Goal: Transaction & Acquisition: Purchase product/service

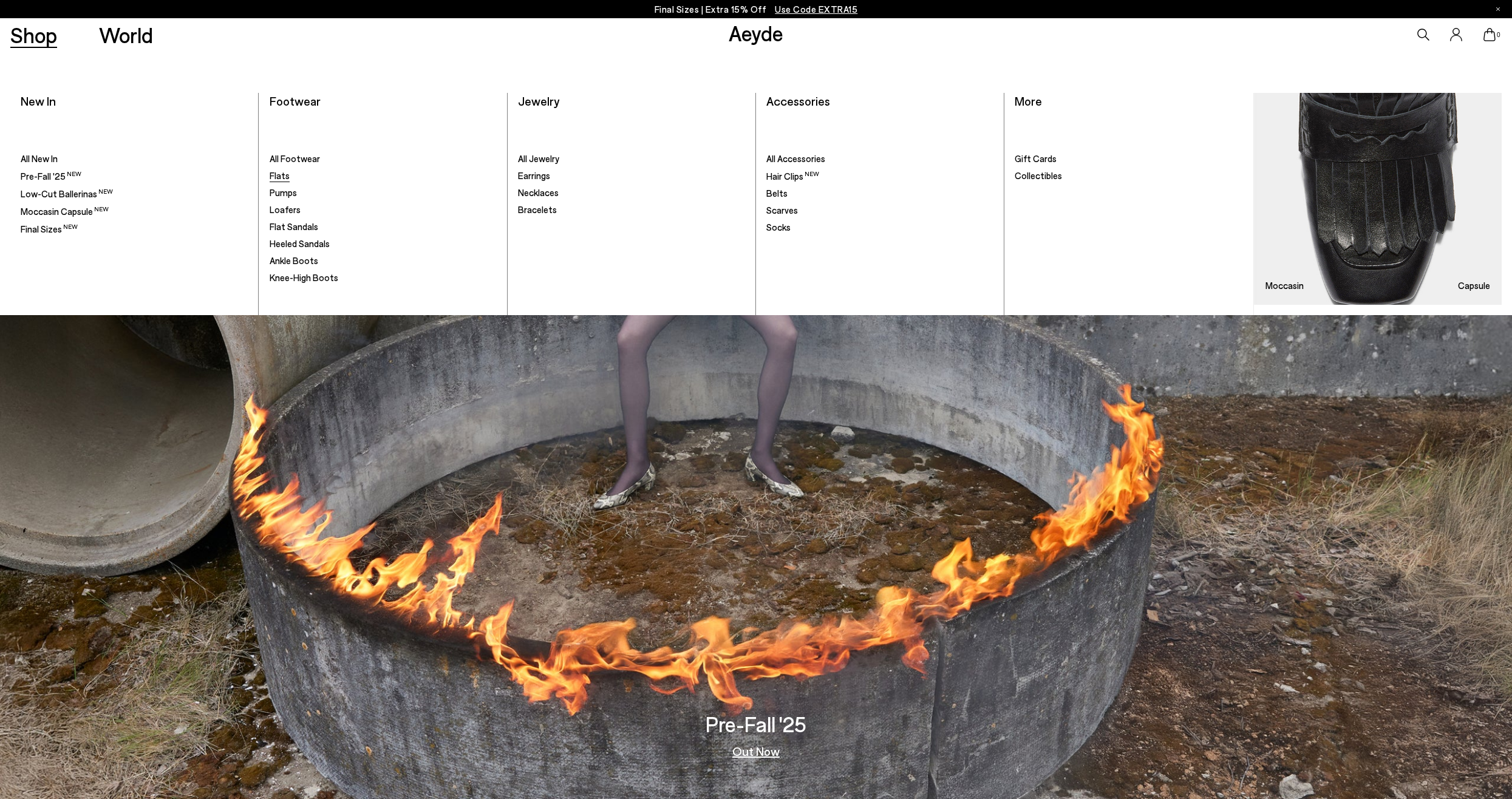
click at [276, 174] on span "Flats" at bounding box center [279, 176] width 20 height 11
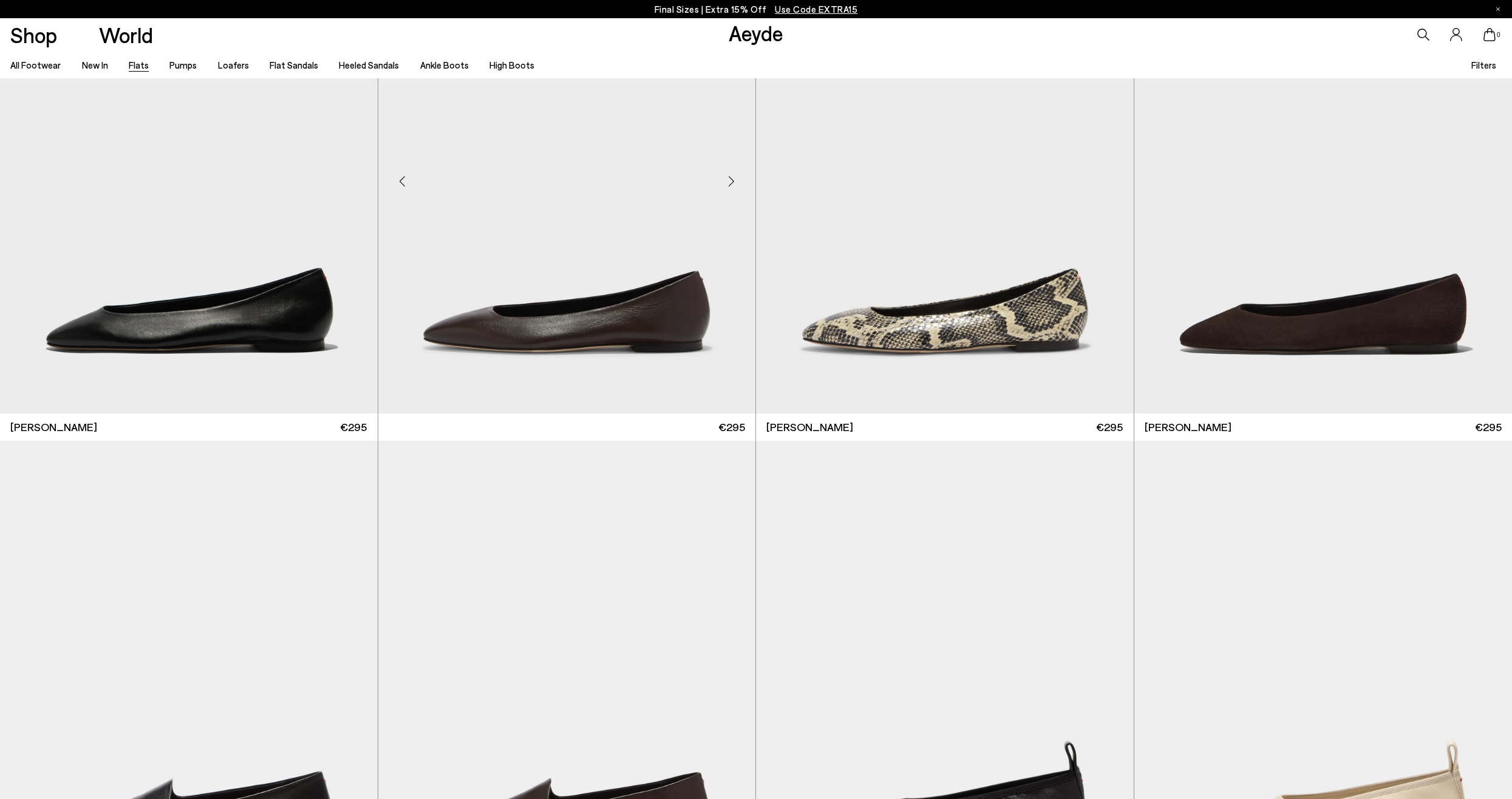
scroll to position [121, 0]
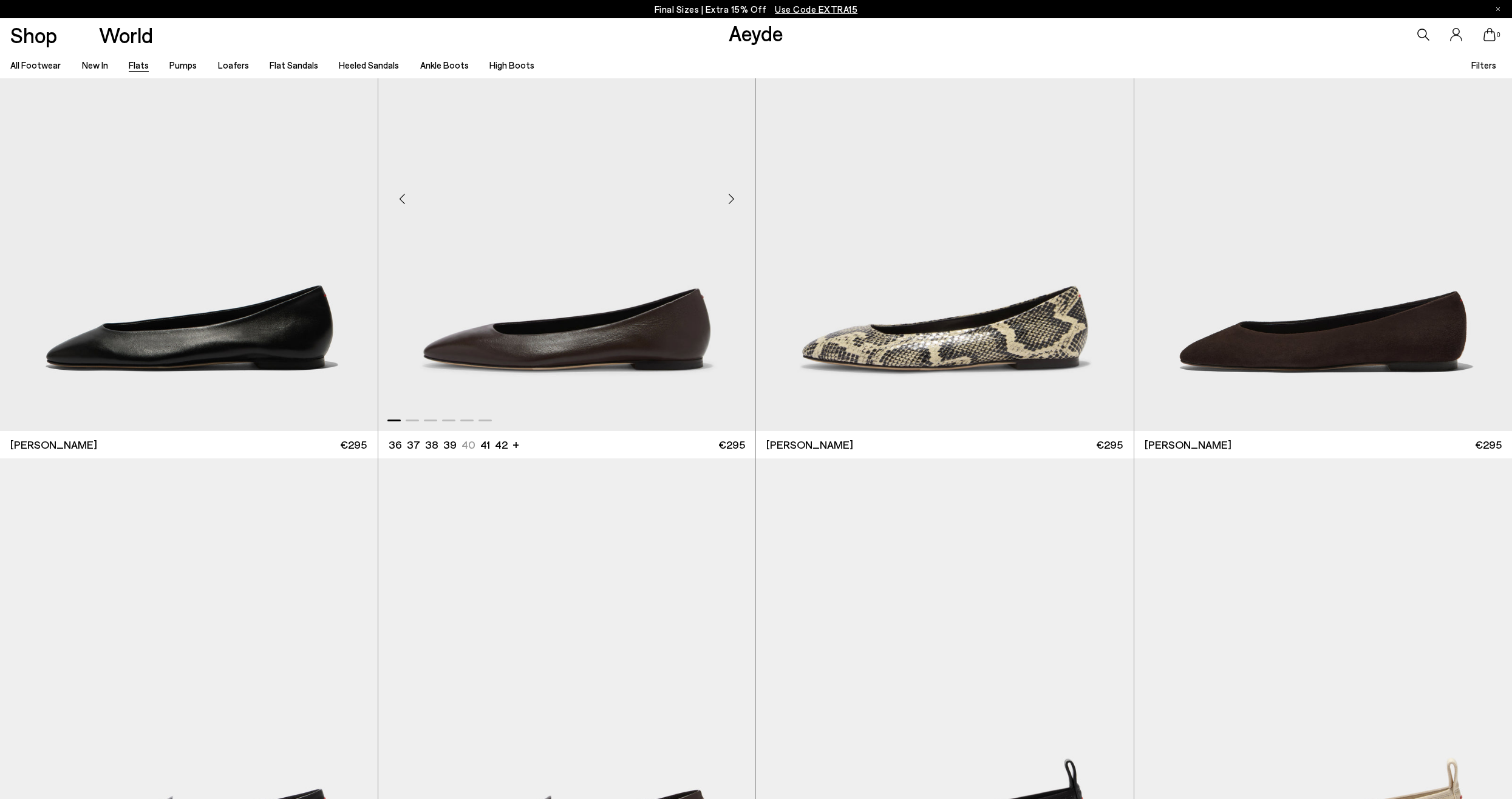
click at [738, 200] on div "Next slide" at bounding box center [731, 199] width 37 height 37
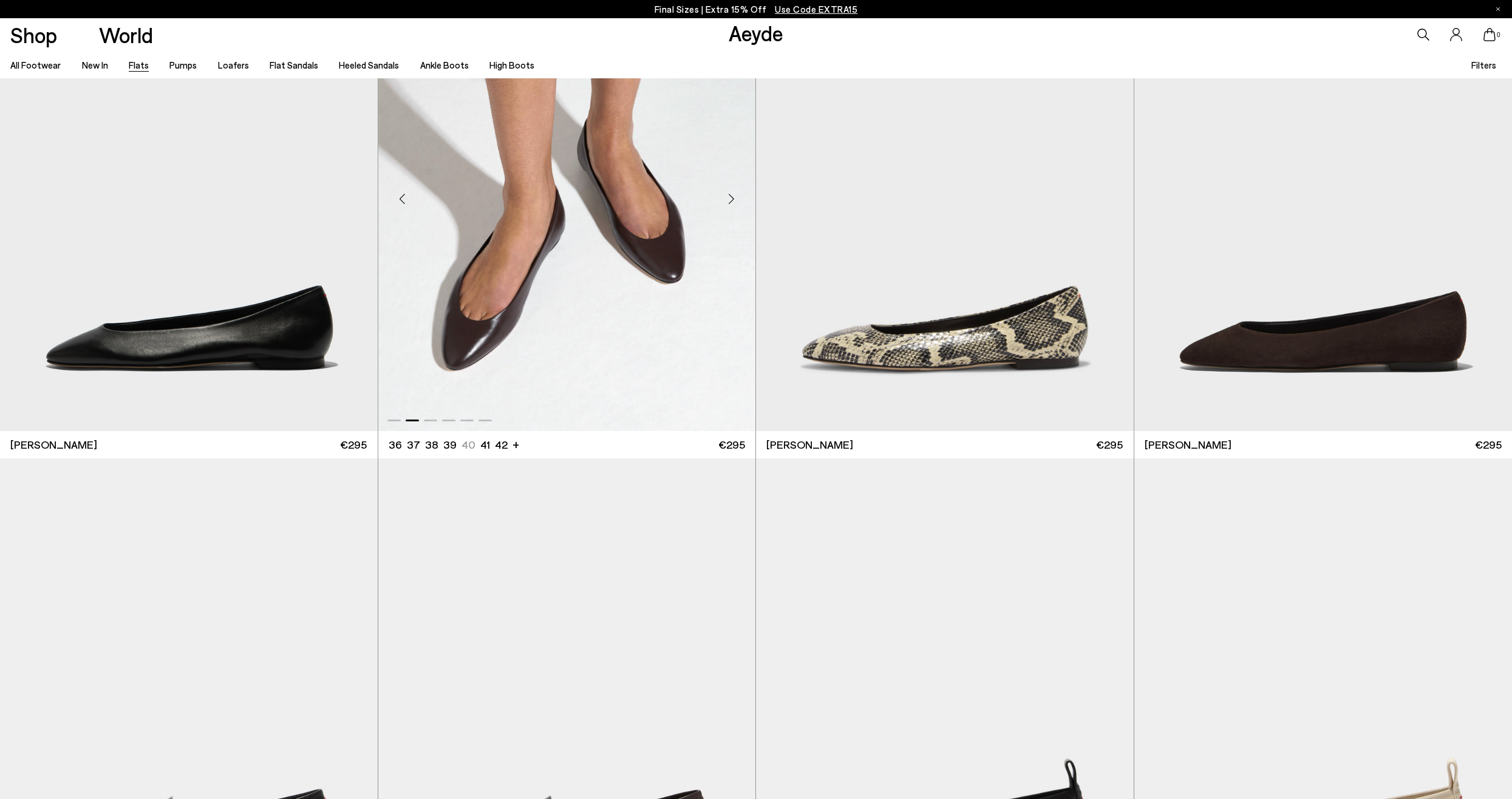
click at [738, 200] on div "Next slide" at bounding box center [731, 199] width 37 height 37
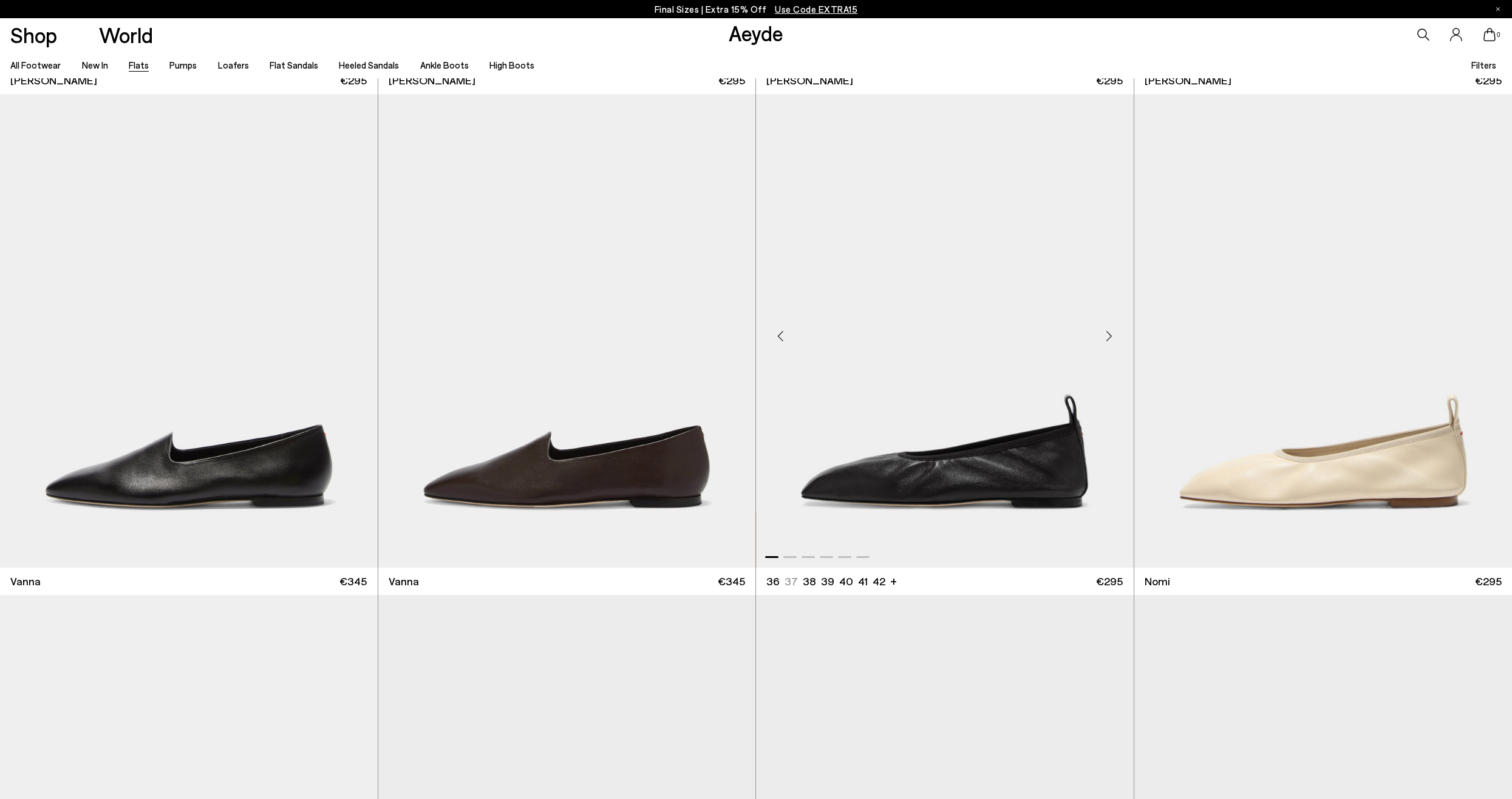
scroll to position [790, 0]
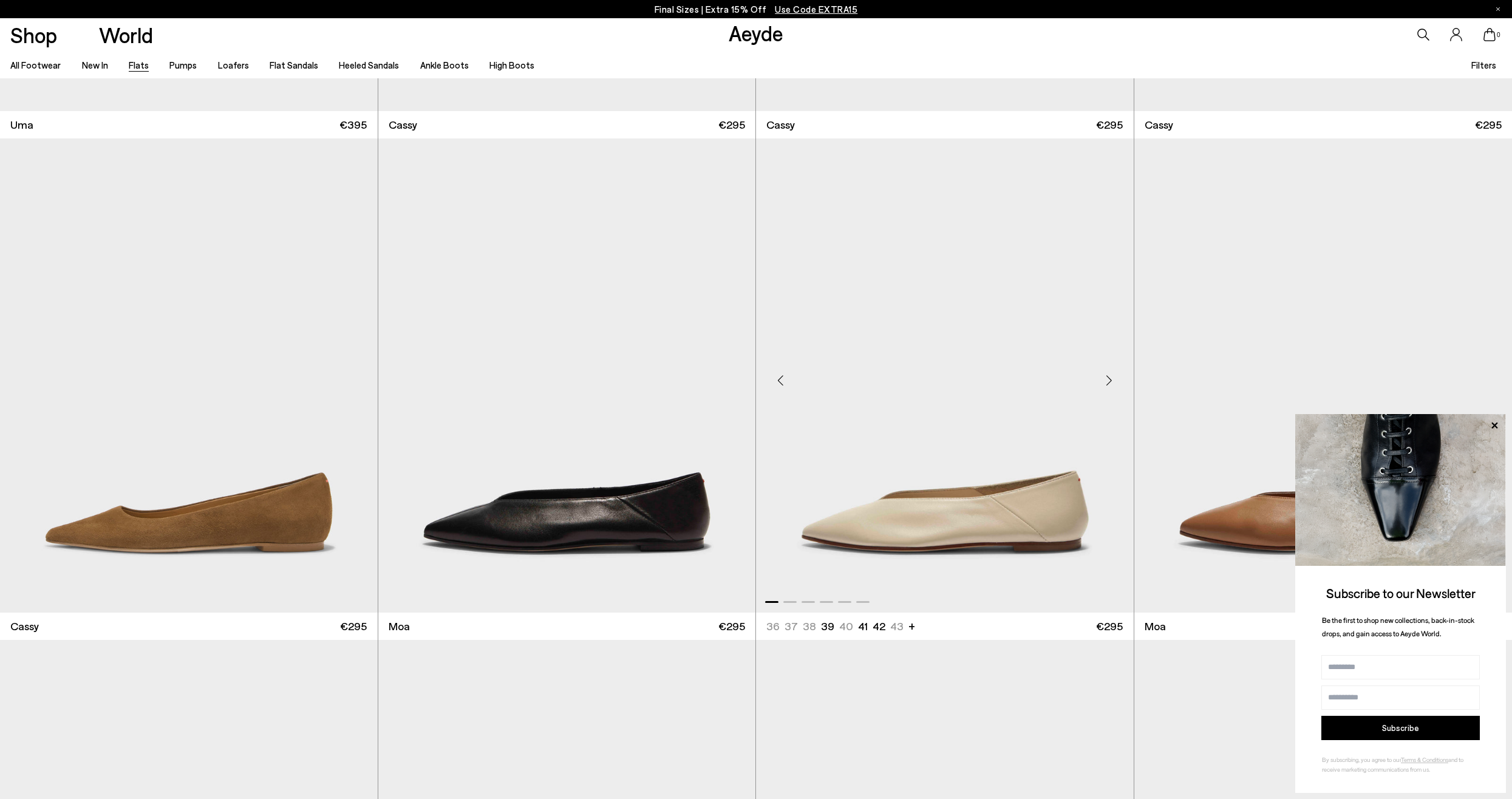
scroll to position [2490, 0]
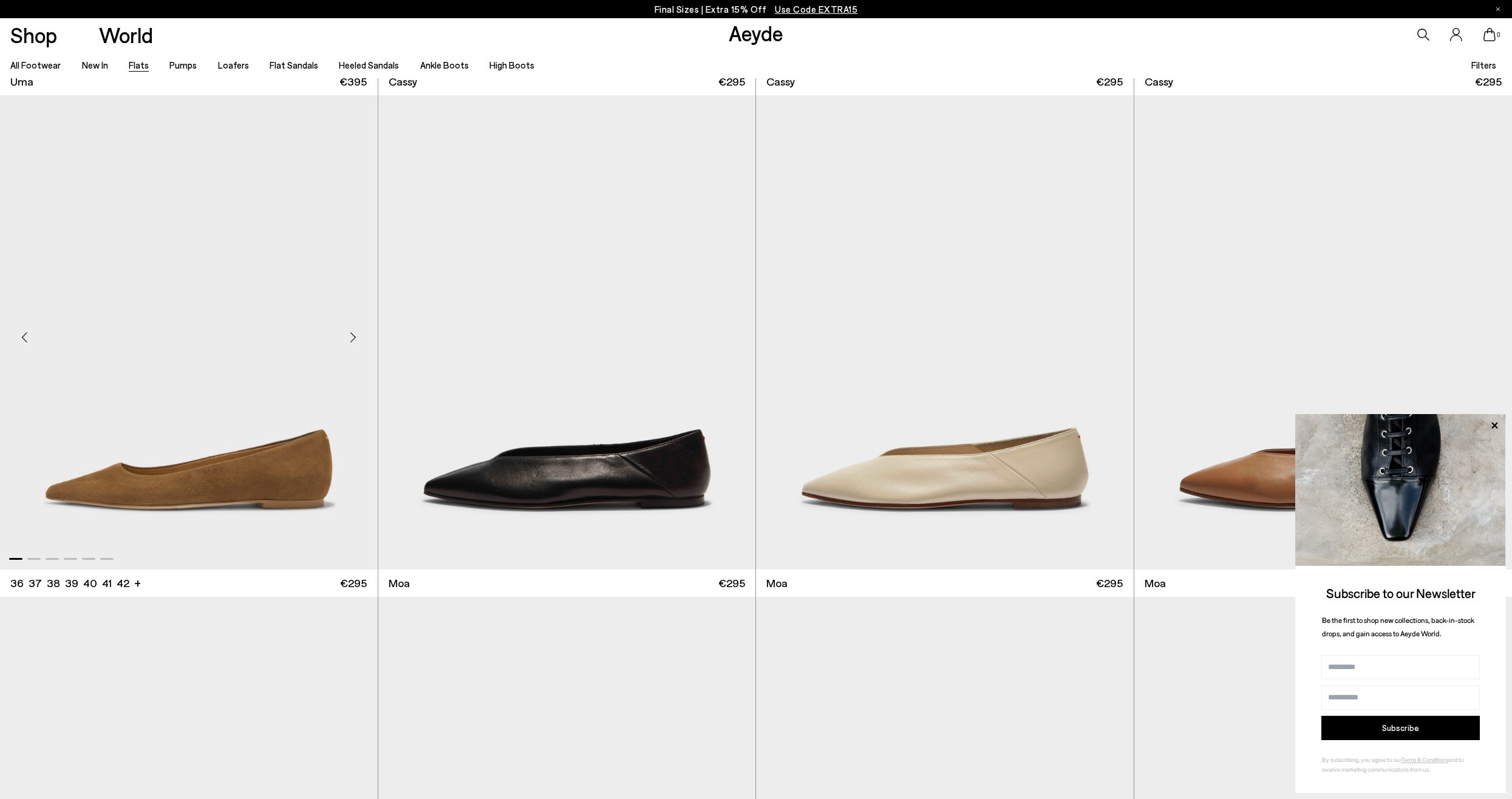
click at [356, 339] on div "Next slide" at bounding box center [353, 337] width 37 height 37
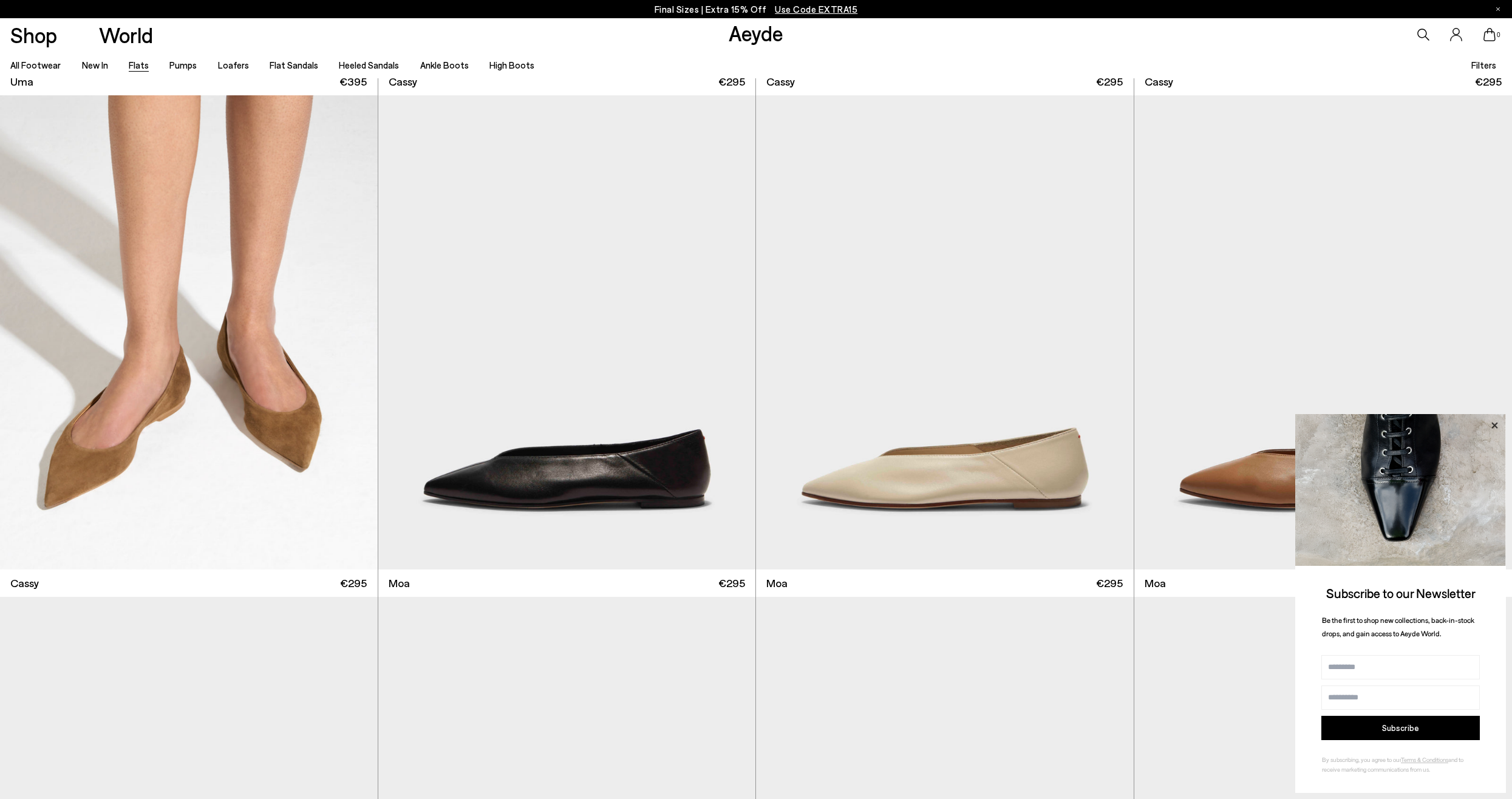
click at [1496, 428] on icon at bounding box center [1494, 426] width 16 height 16
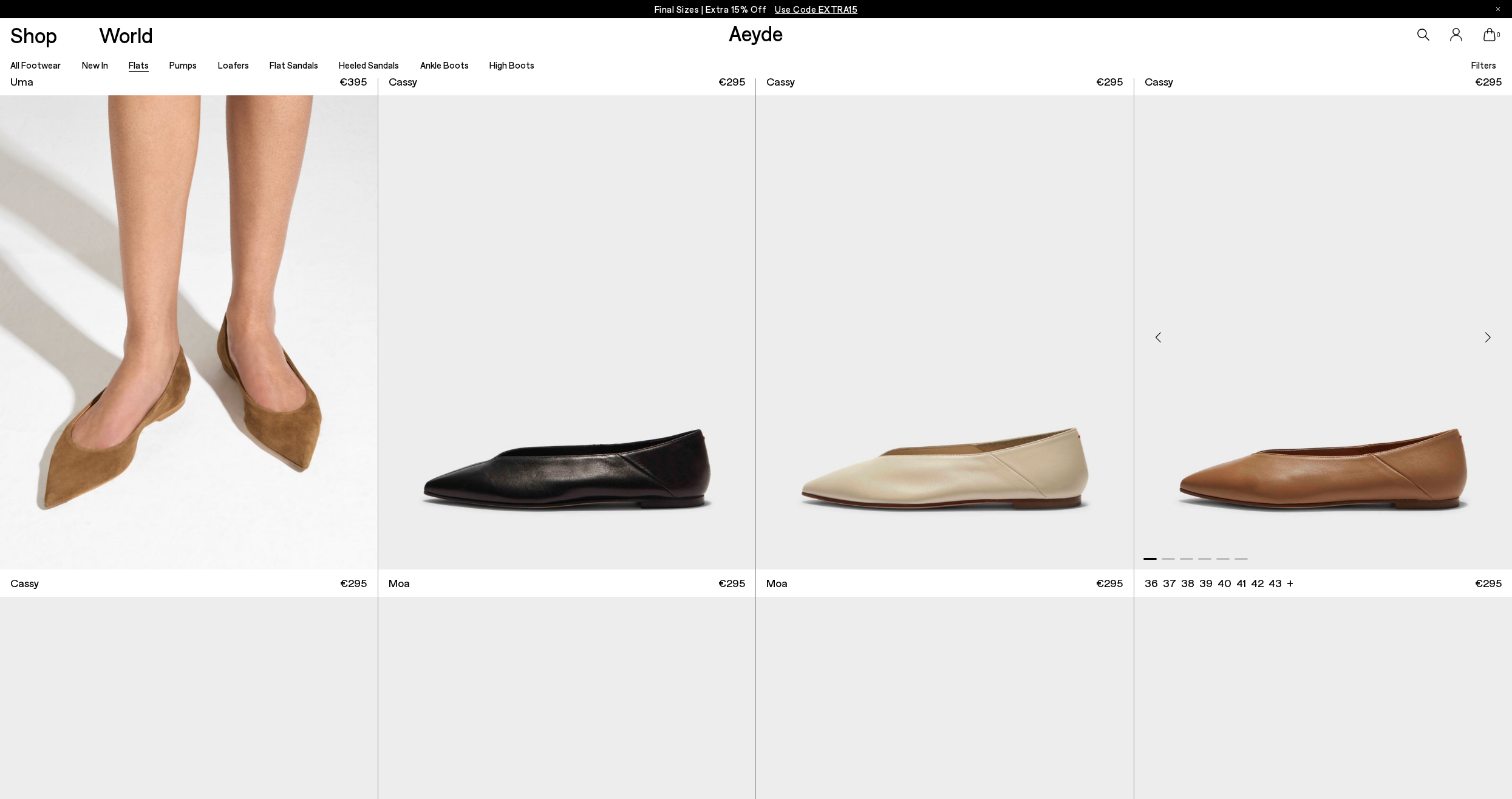
click at [1484, 334] on div "Next slide" at bounding box center [1487, 337] width 37 height 37
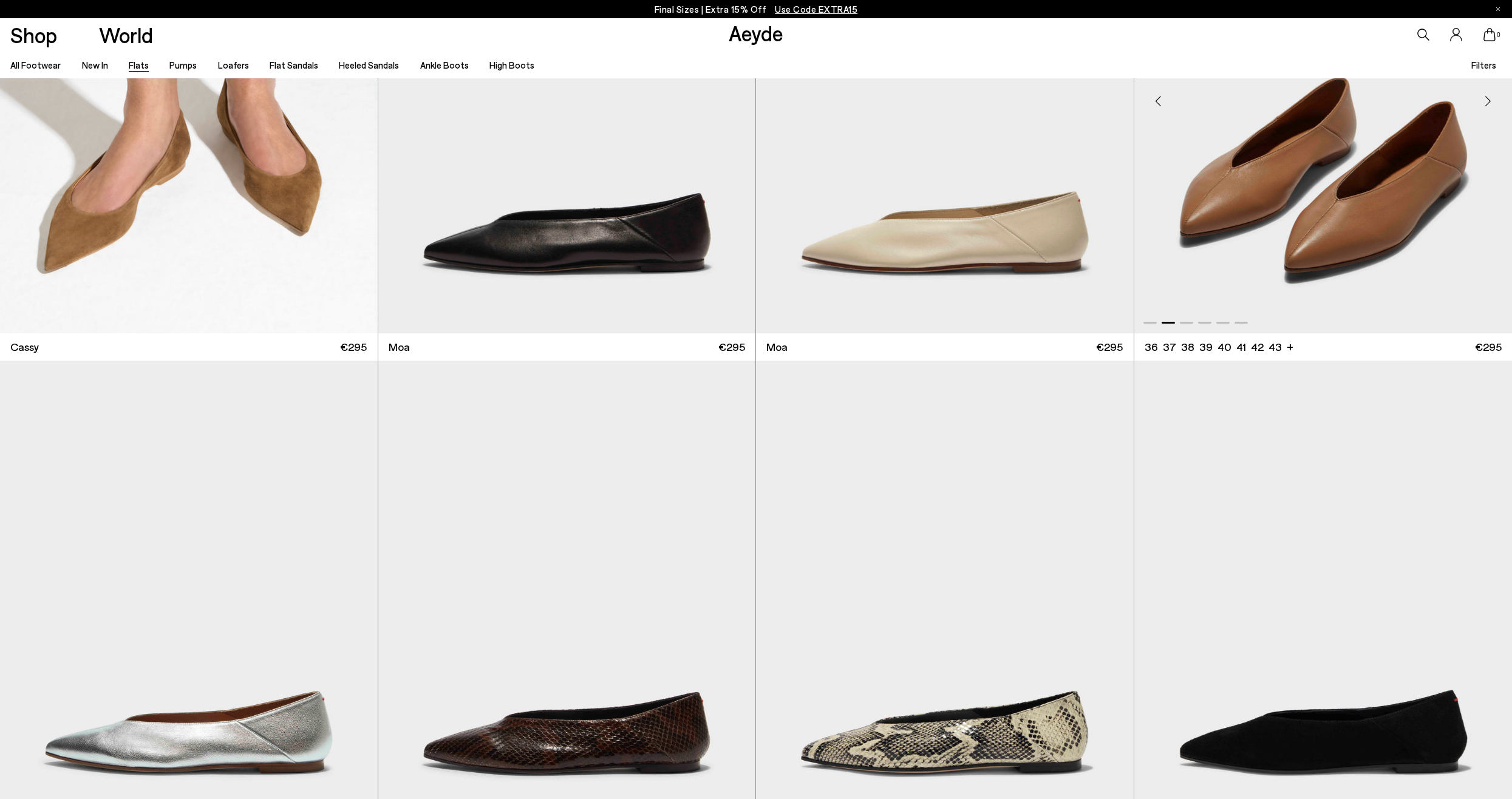
scroll to position [2611, 0]
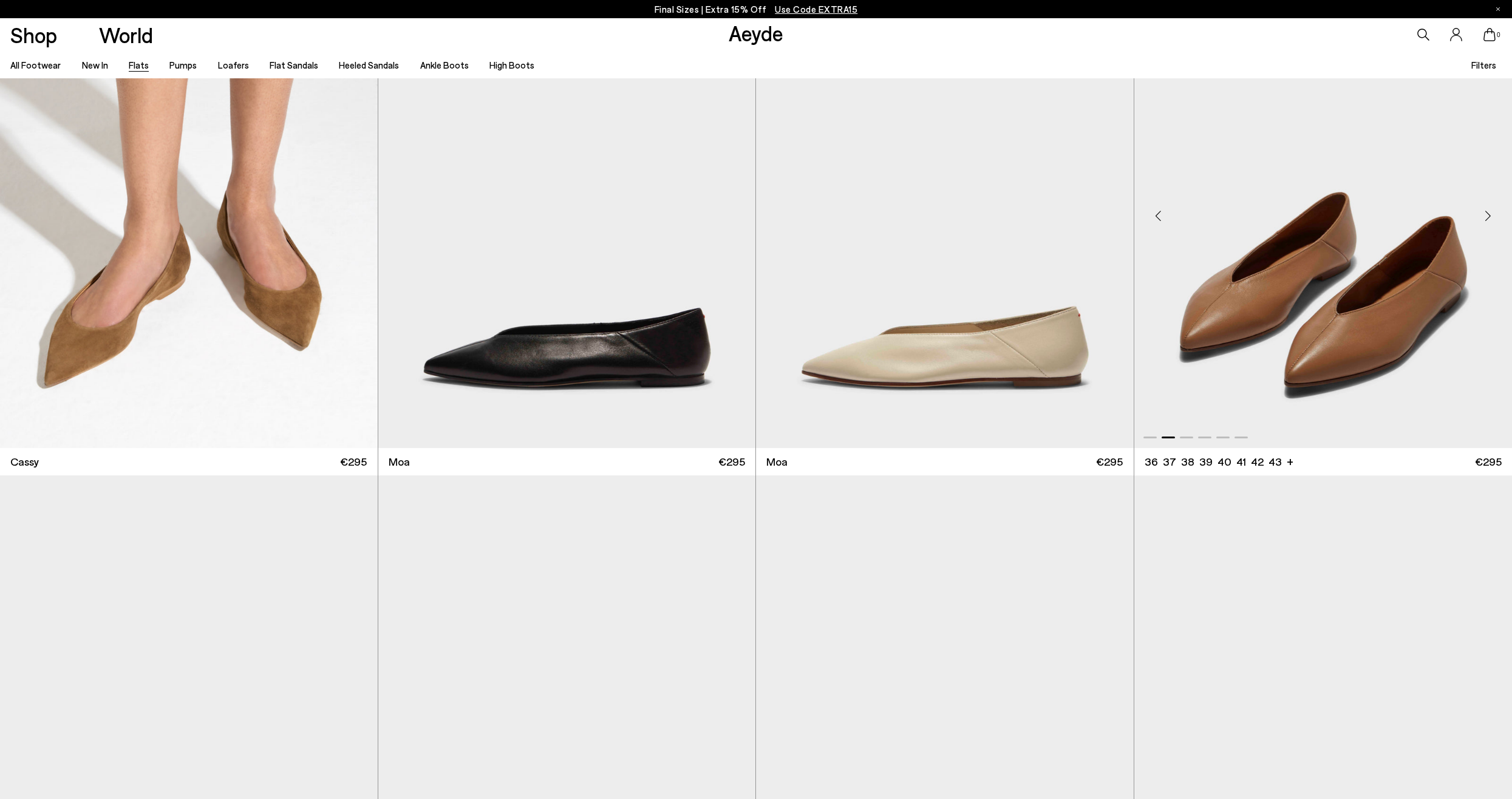
click at [1348, 369] on img "2 / 6" at bounding box center [1323, 210] width 378 height 474
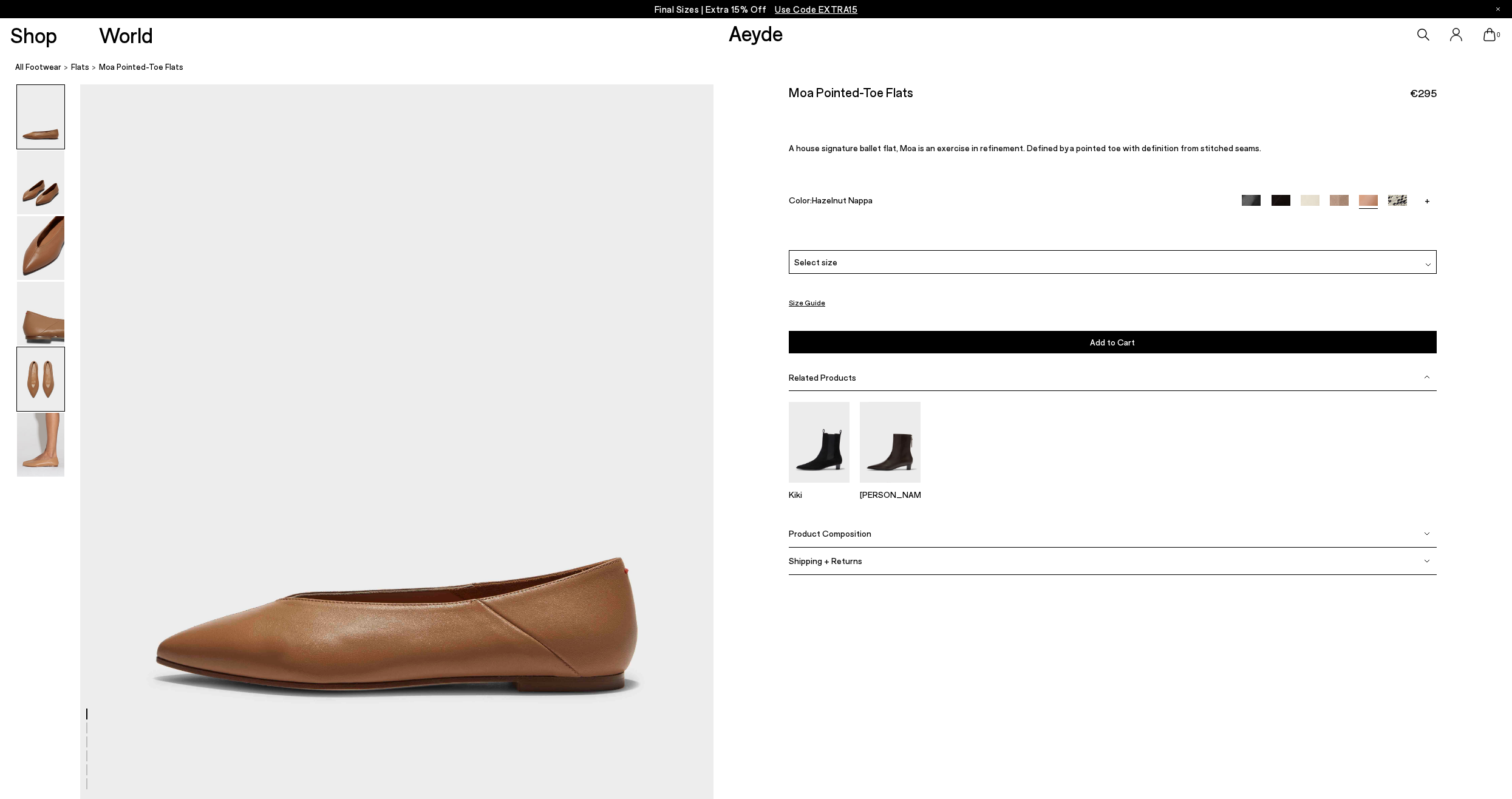
click at [41, 372] on img at bounding box center [41, 378] width 47 height 63
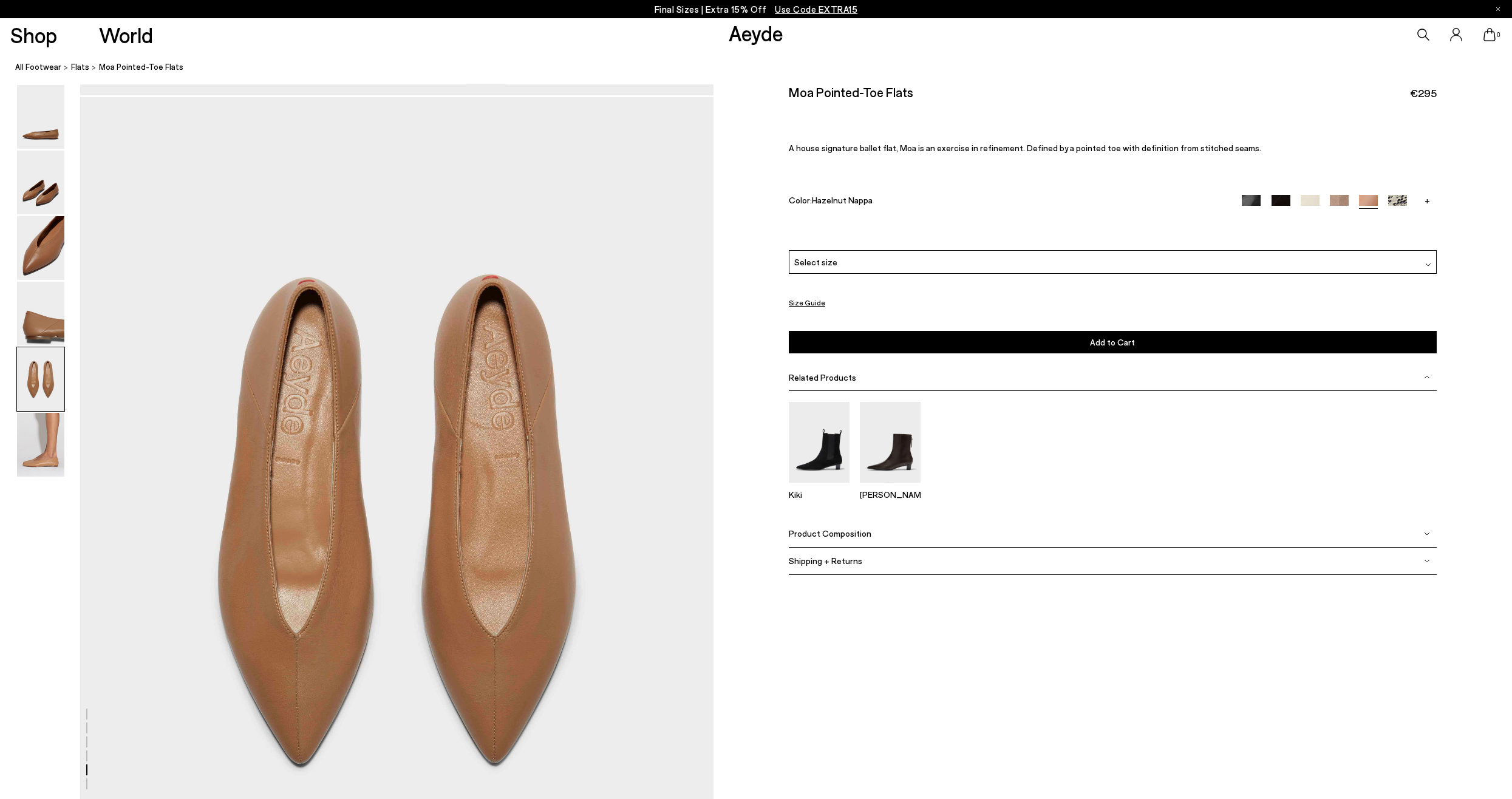
scroll to position [3255, 0]
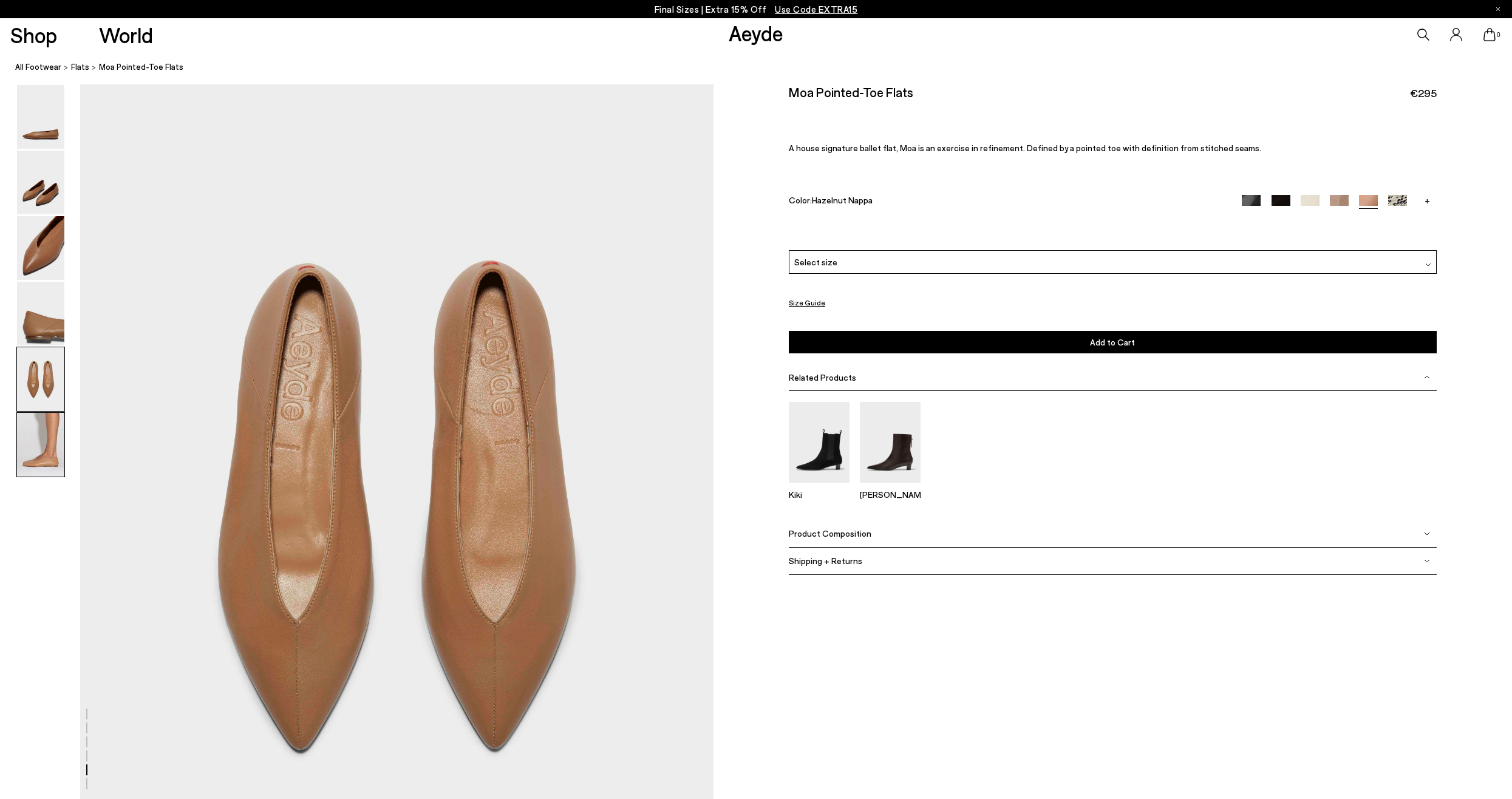
click at [42, 446] on img at bounding box center [41, 444] width 47 height 63
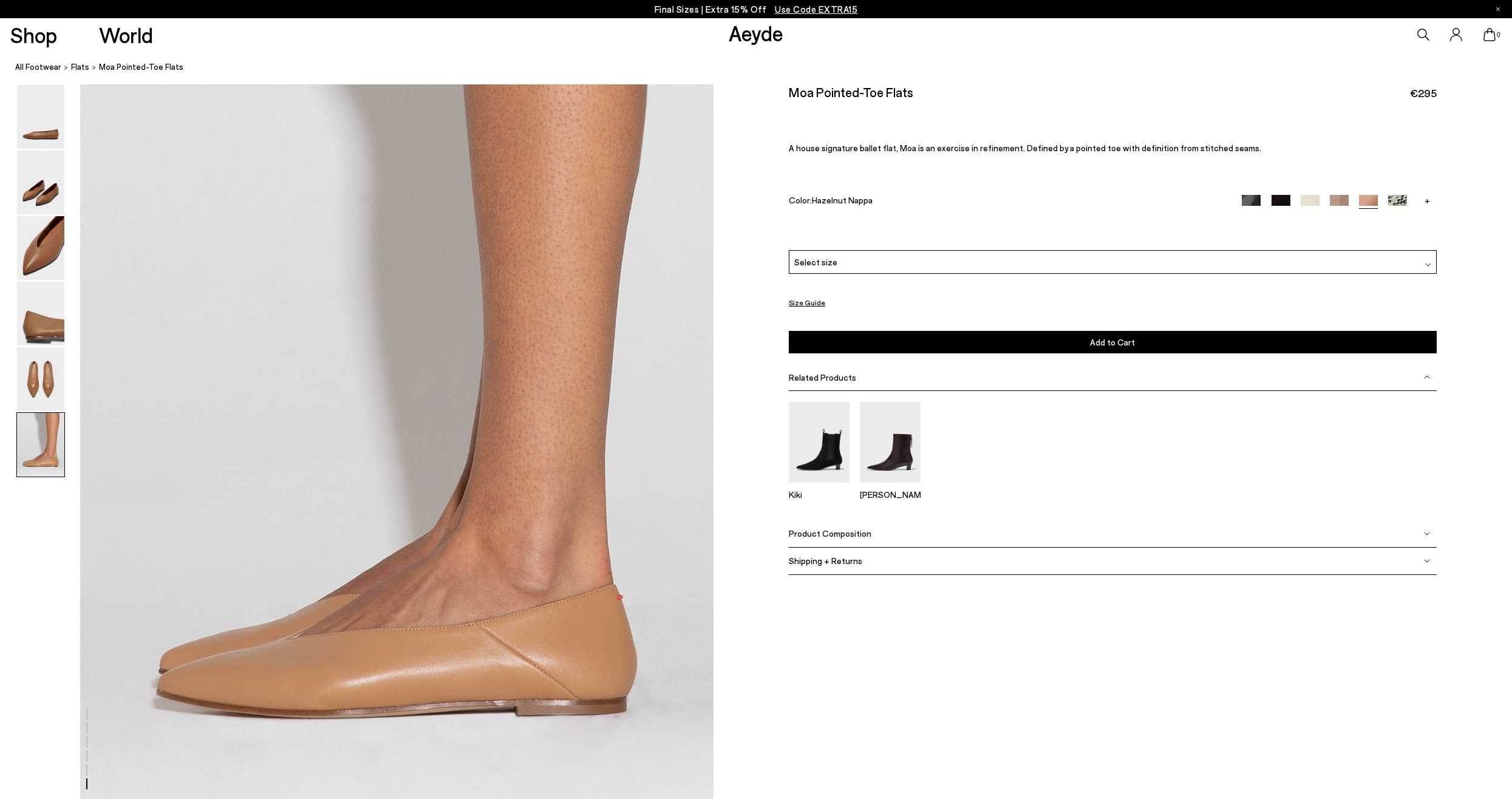
scroll to position [4184, 0]
click at [1337, 196] on img at bounding box center [1339, 203] width 19 height 19
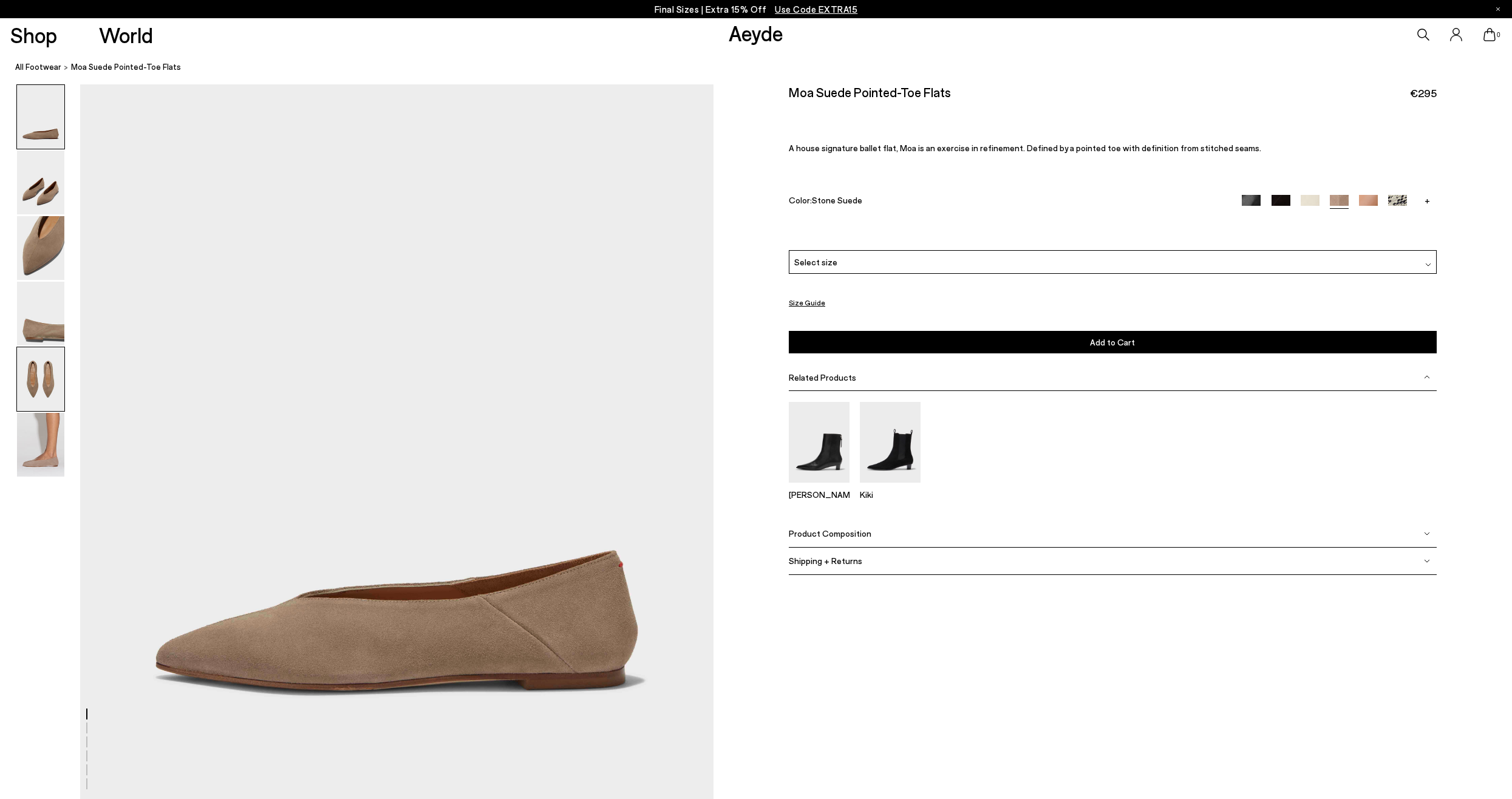
click at [46, 388] on img at bounding box center [41, 378] width 47 height 63
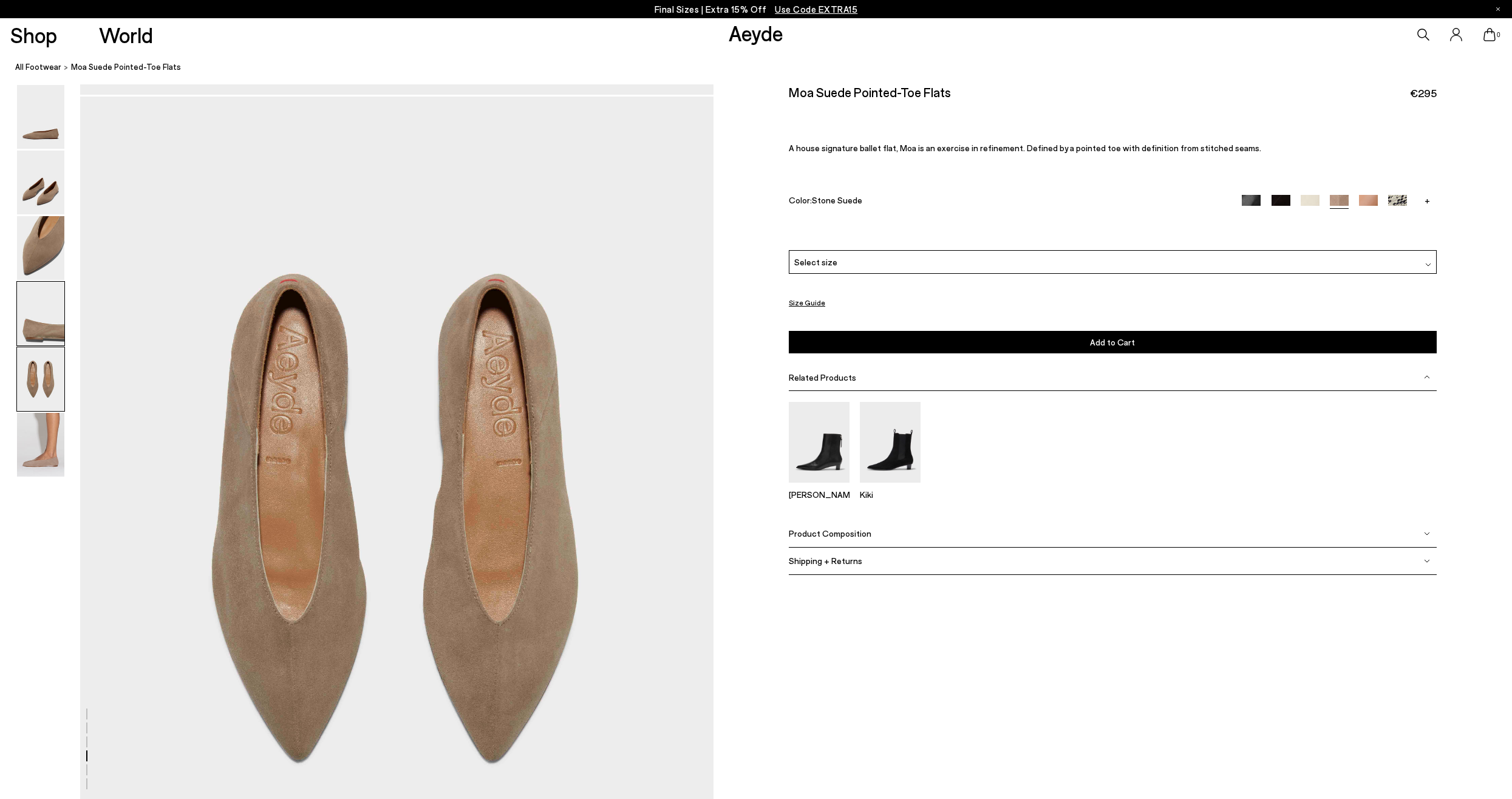
scroll to position [3255, 0]
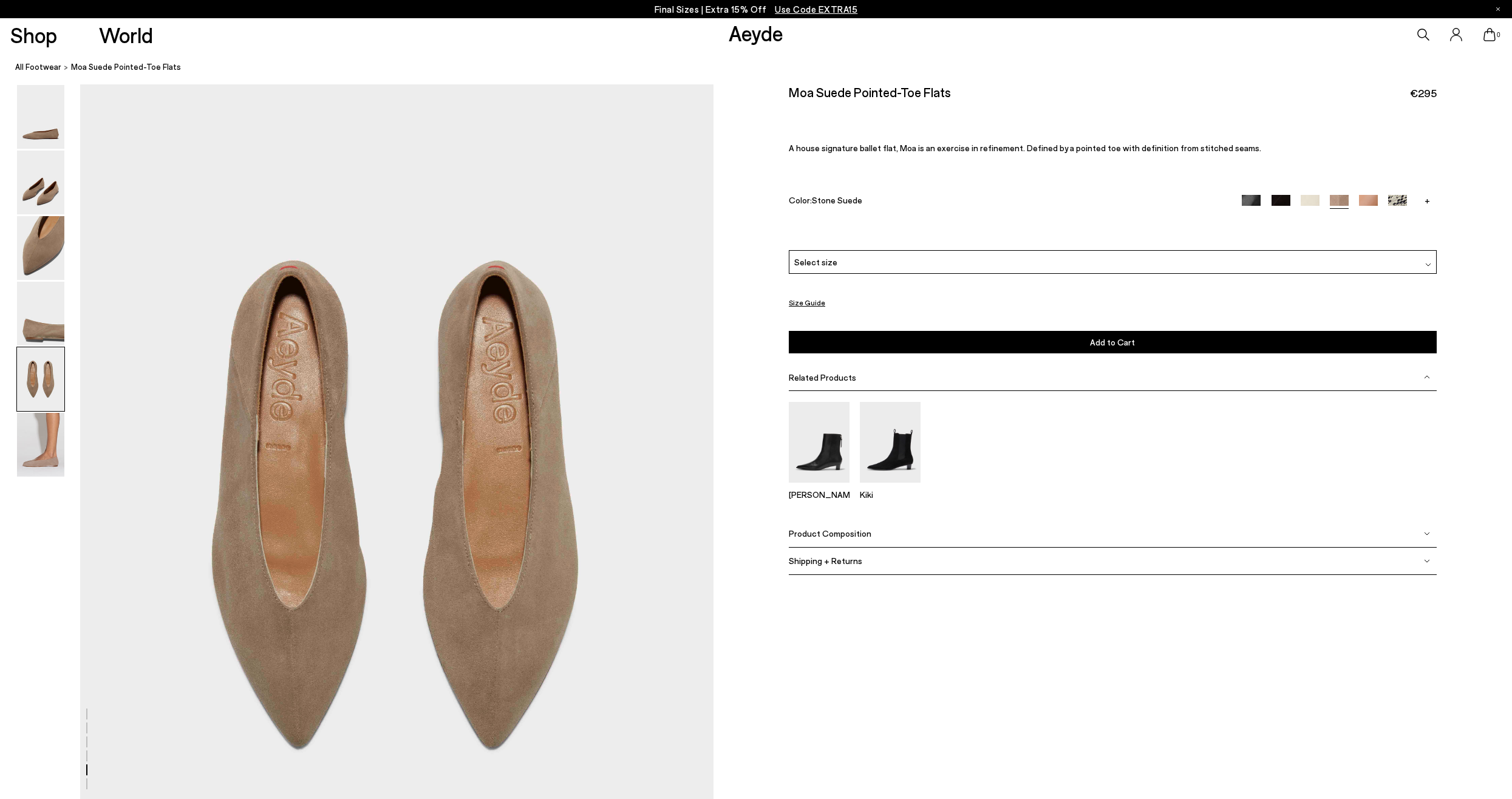
click at [809, 259] on span "Select size" at bounding box center [816, 261] width 43 height 12
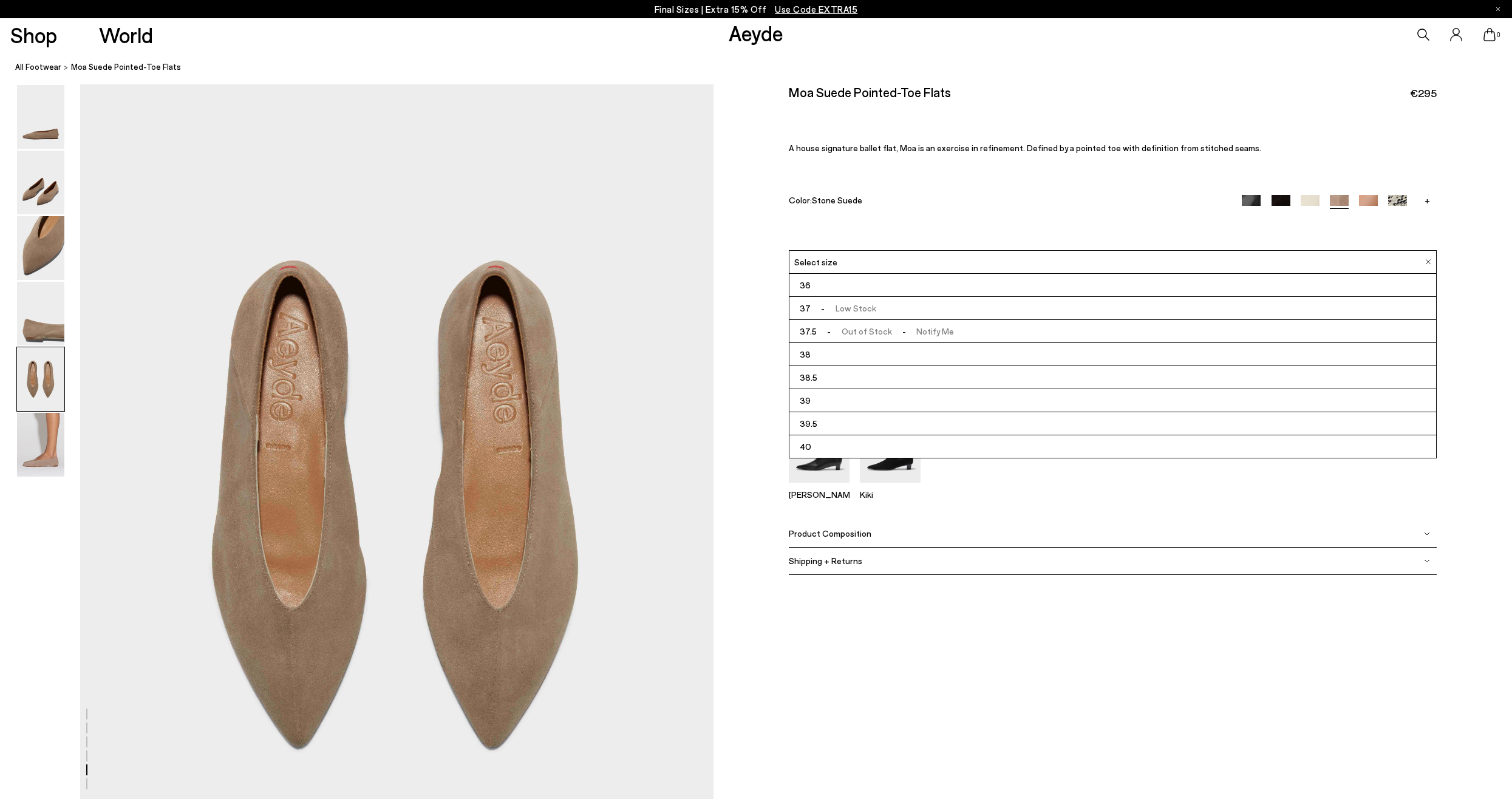
click at [817, 398] on li "39" at bounding box center [1112, 401] width 646 height 23
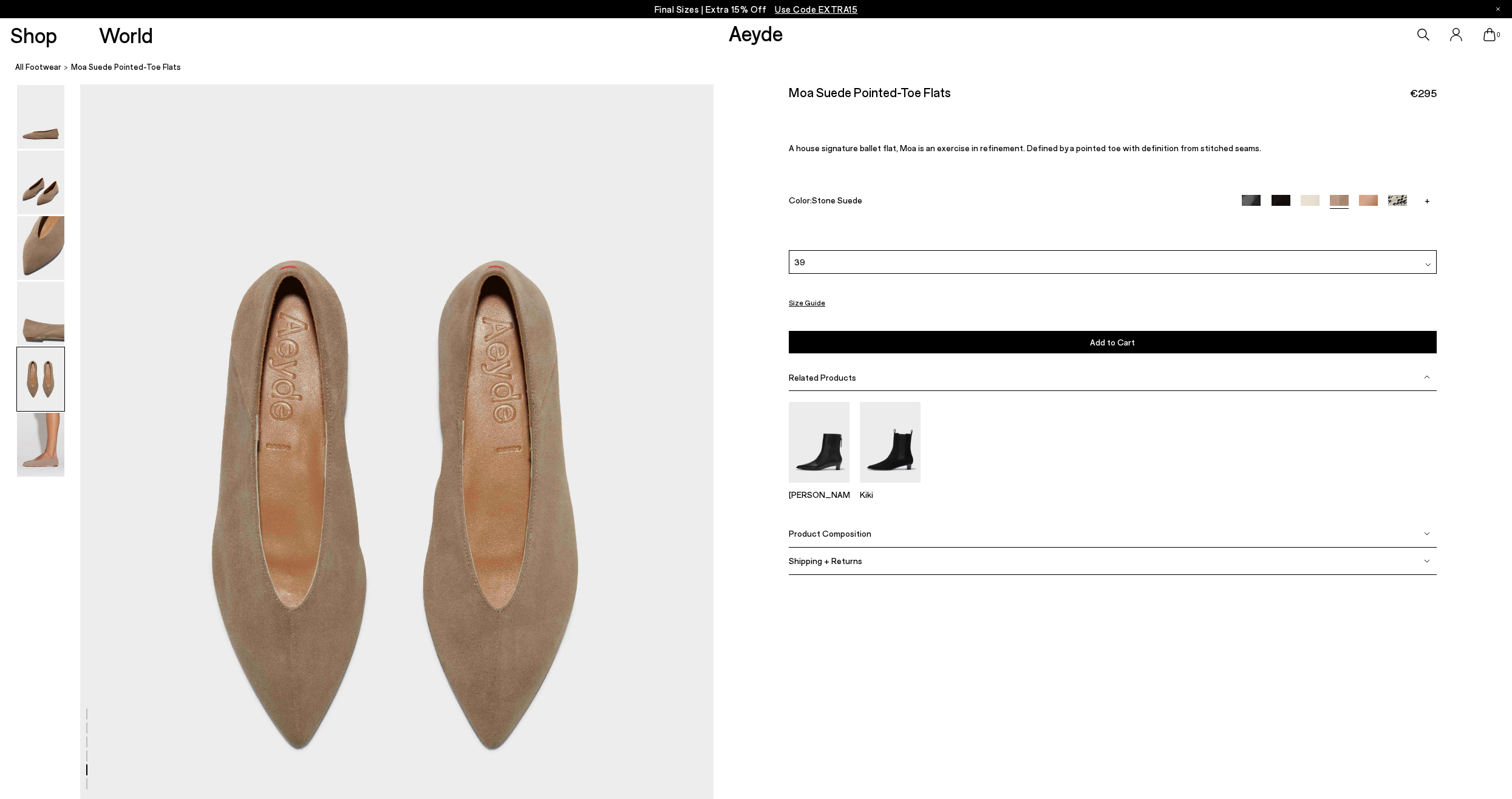
click at [1136, 340] on button "Add to Cart Select a Size First" at bounding box center [1112, 342] width 647 height 23
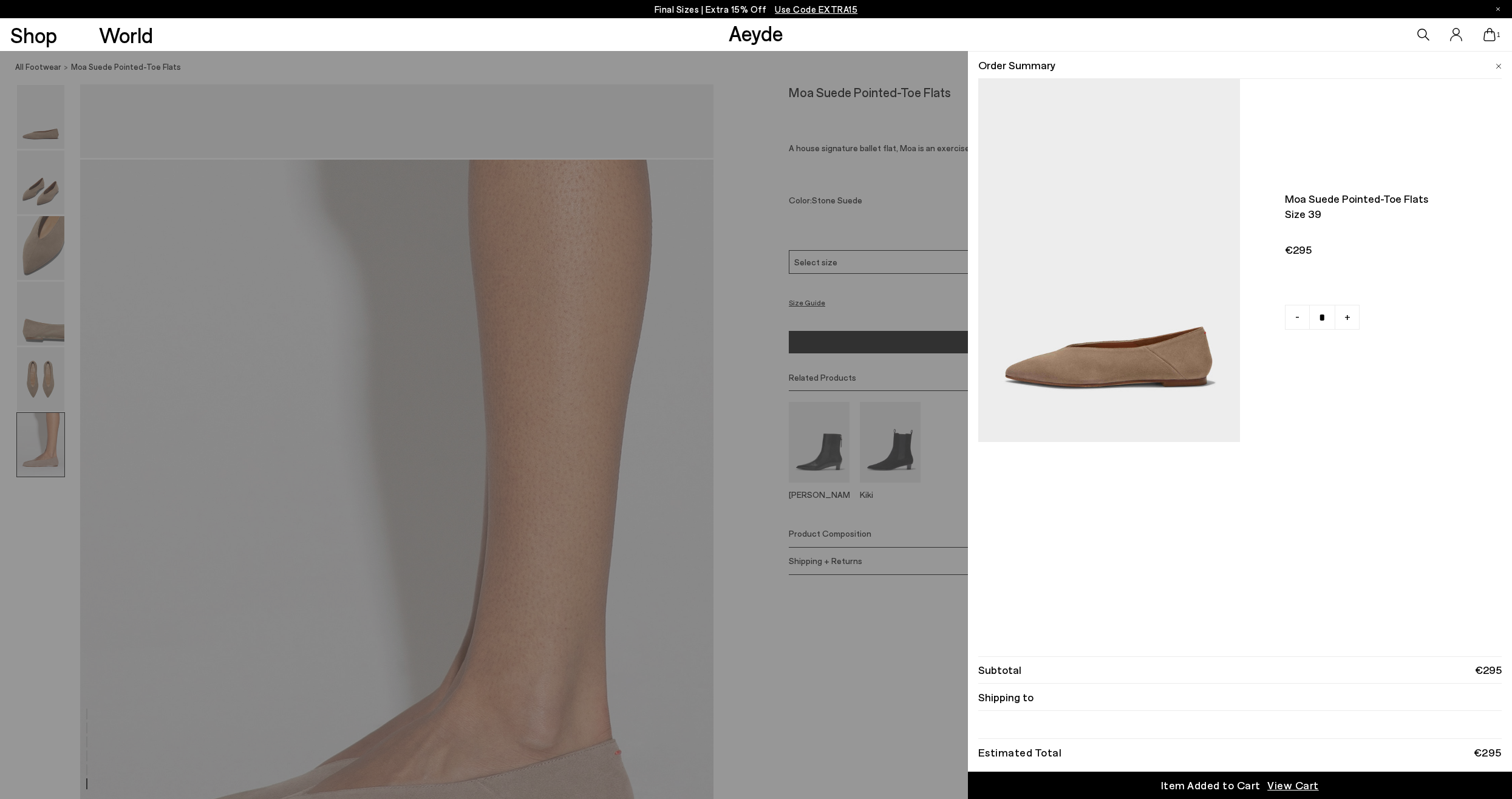
scroll to position [4044, 0]
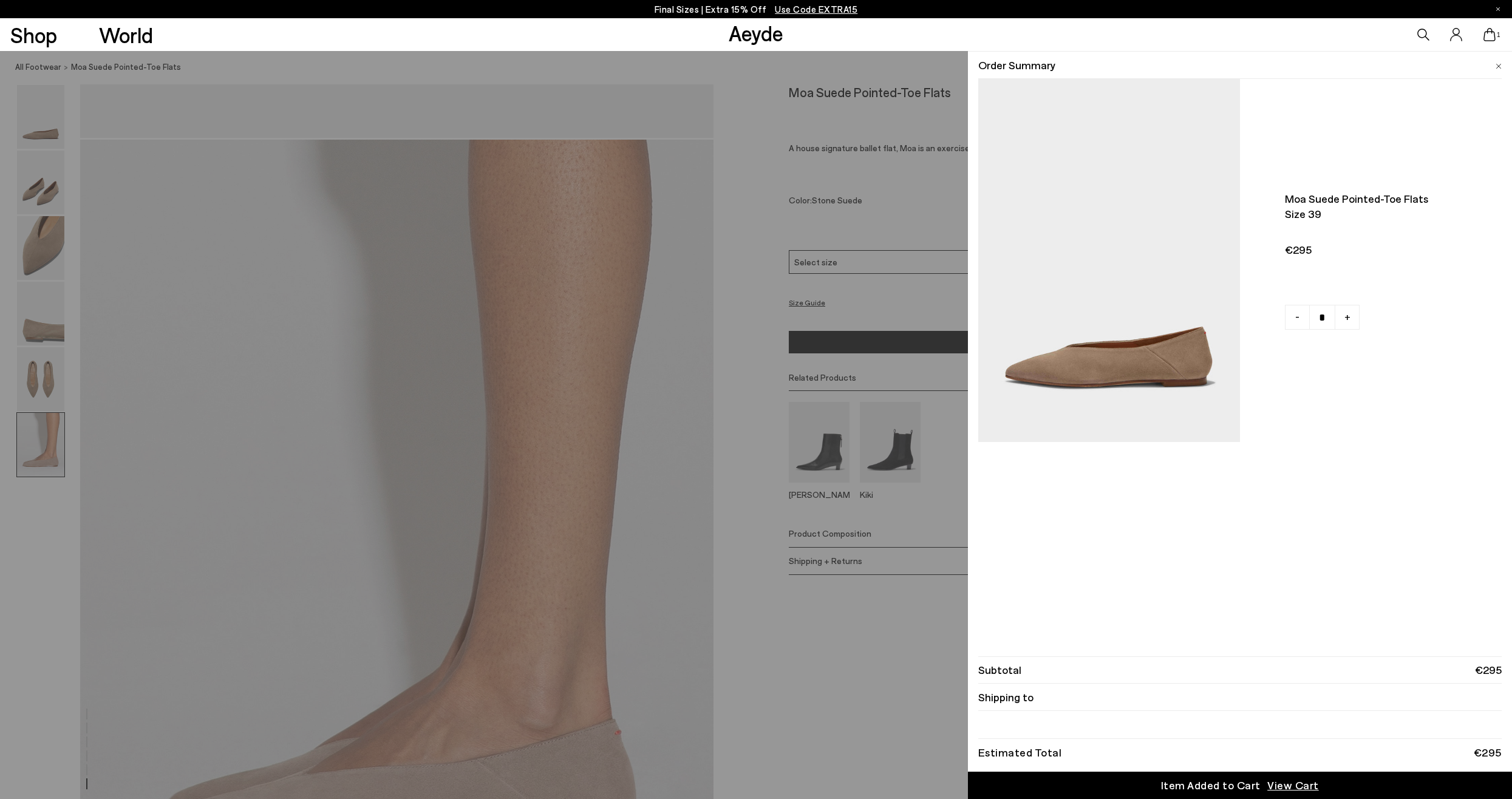
click at [1492, 33] on icon at bounding box center [1489, 35] width 12 height 13
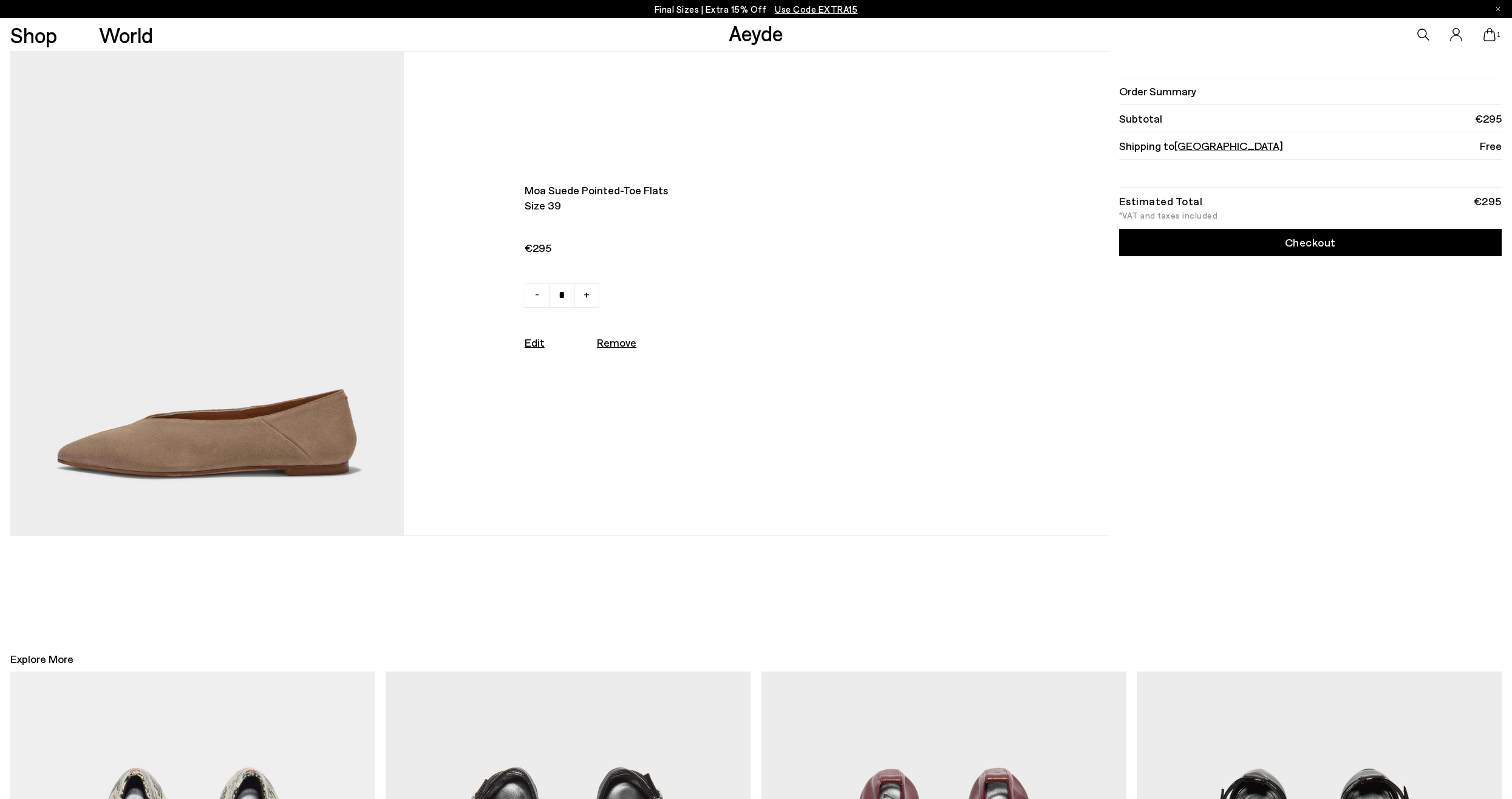
click at [1310, 240] on link "Checkout" at bounding box center [1310, 242] width 383 height 27
